Goal: Find specific page/section: Find specific page/section

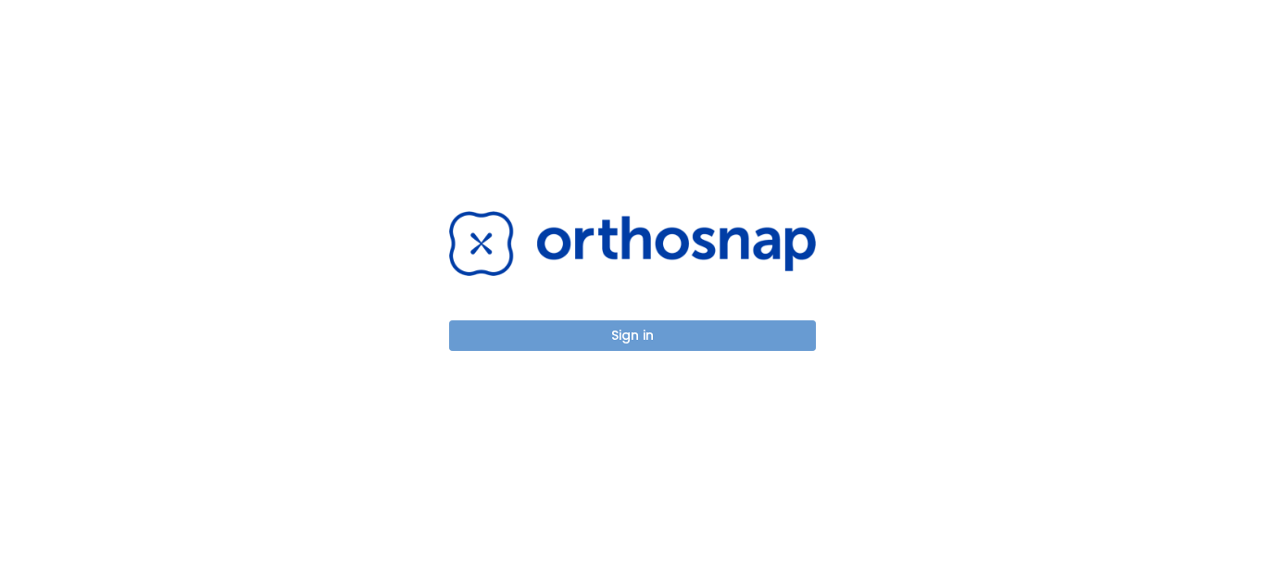
click at [617, 327] on button "Sign in" at bounding box center [632, 335] width 367 height 31
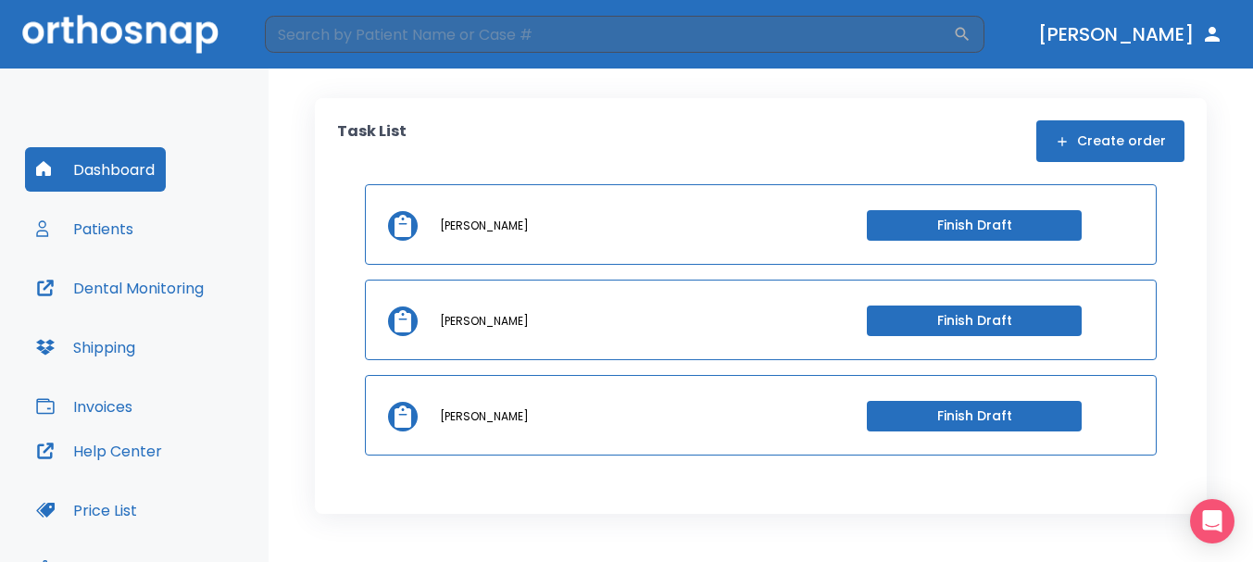
click at [96, 236] on button "Patients" at bounding box center [84, 228] width 119 height 44
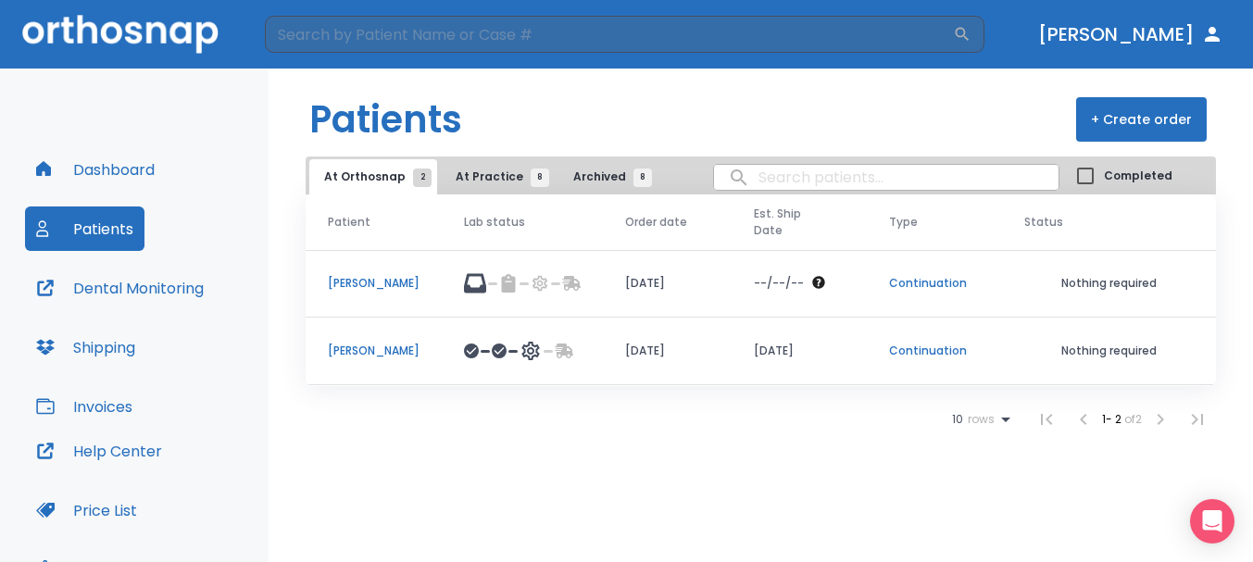
click at [419, 352] on p "anna allumbaugh-cross" at bounding box center [374, 351] width 92 height 17
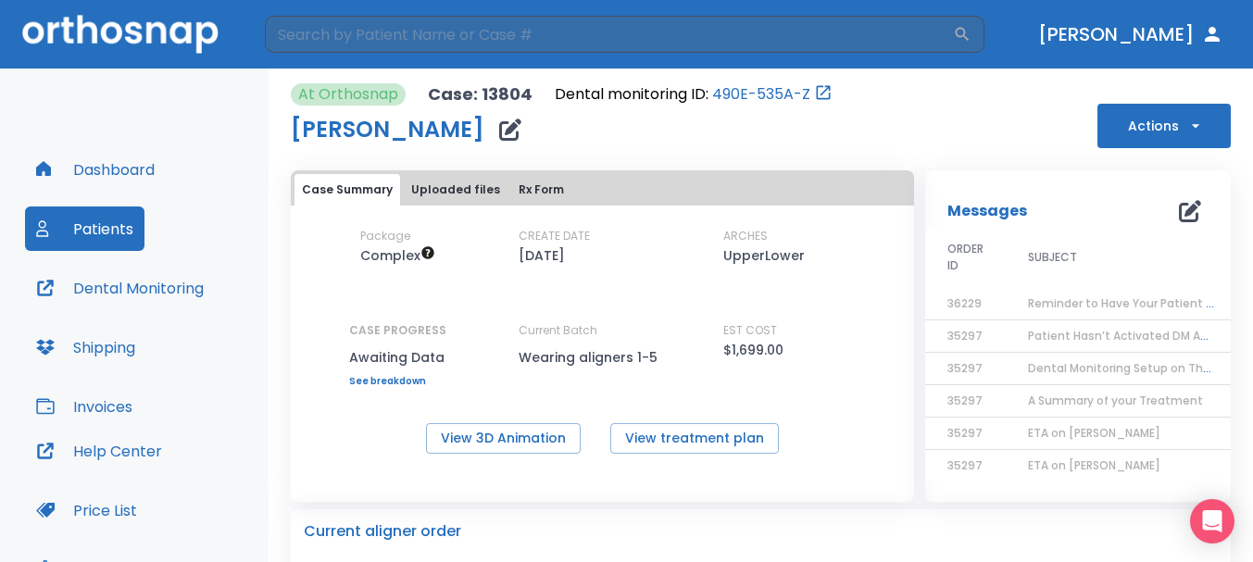
click at [133, 158] on button "Dashboard" at bounding box center [95, 169] width 141 height 44
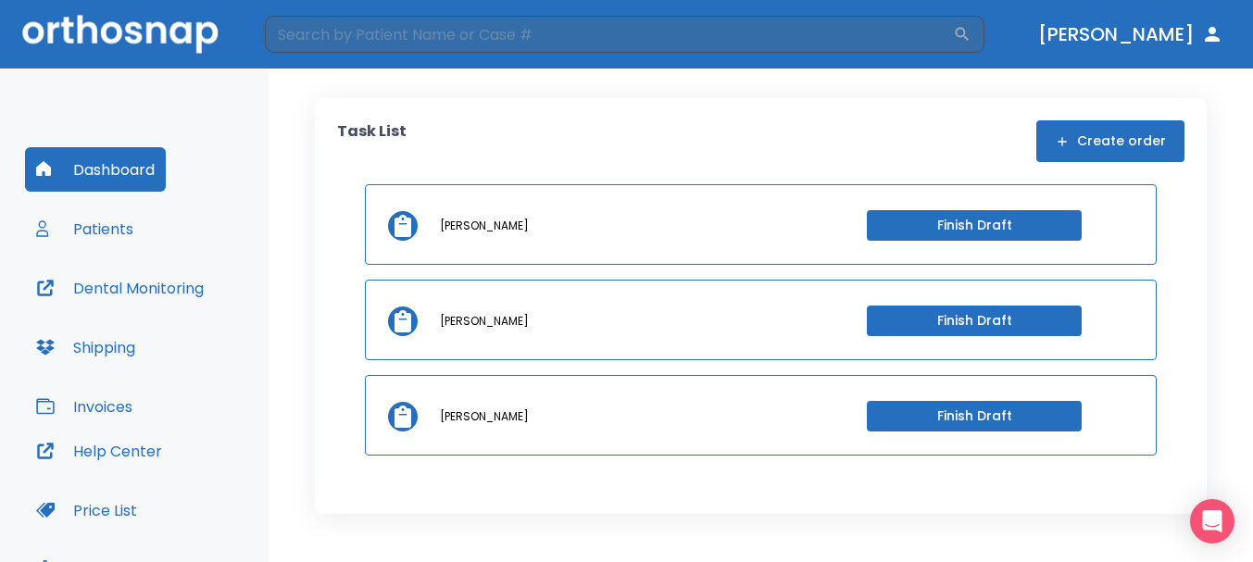
click at [106, 234] on button "Patients" at bounding box center [84, 228] width 119 height 44
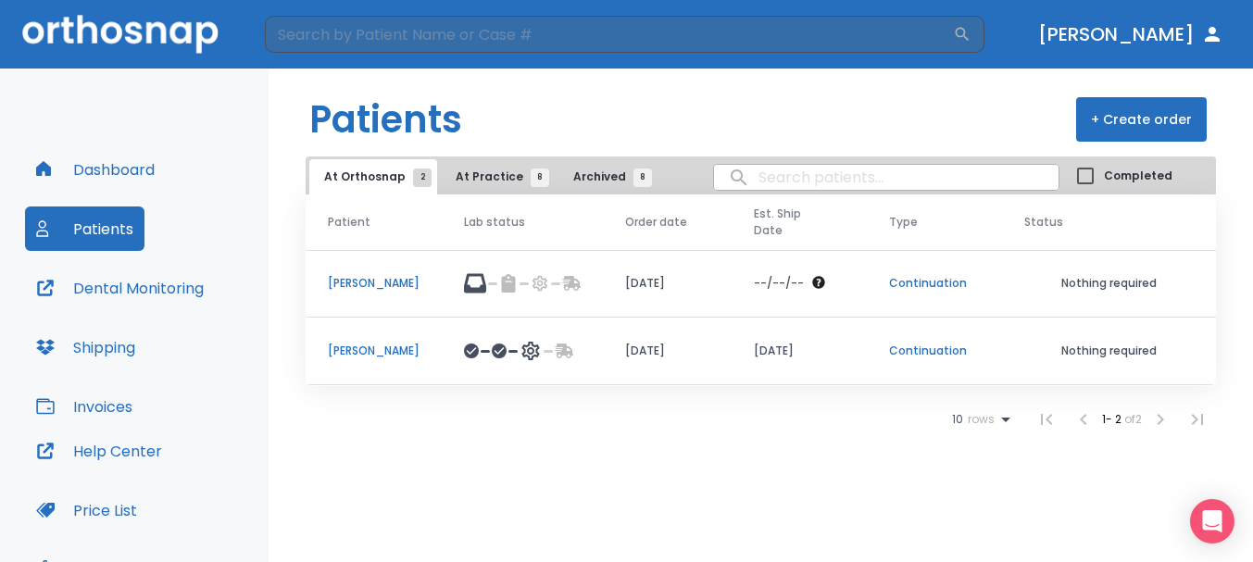
click at [124, 287] on button "Dental Monitoring" at bounding box center [120, 288] width 190 height 44
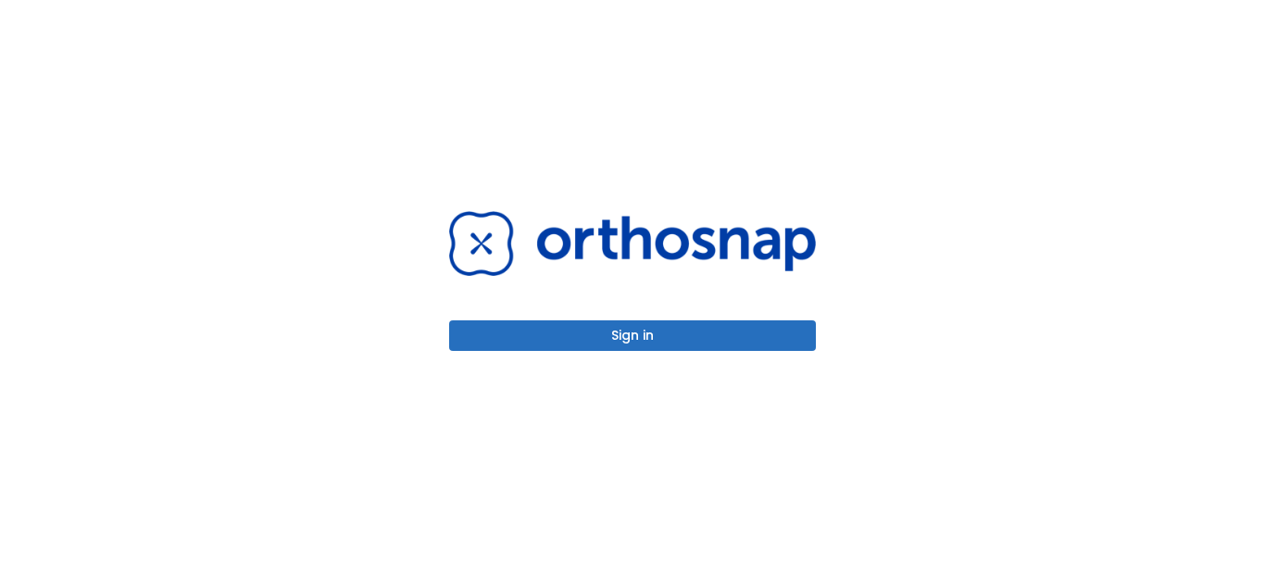
click at [664, 336] on button "Sign in" at bounding box center [632, 335] width 367 height 31
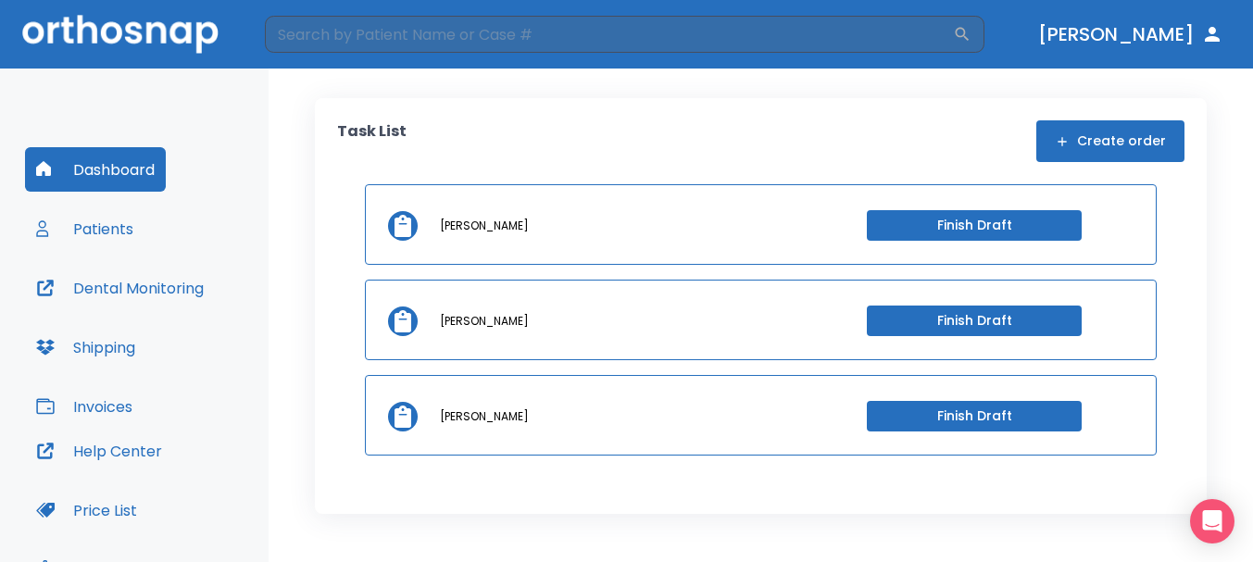
click at [171, 292] on button "Dental Monitoring" at bounding box center [120, 288] width 190 height 44
